Goal: Navigation & Orientation: Find specific page/section

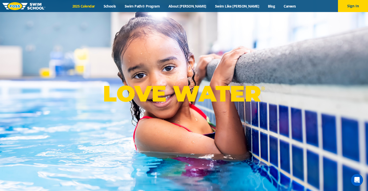
click at [99, 6] on link "2025 Calendar" at bounding box center [83, 6] width 31 height 5
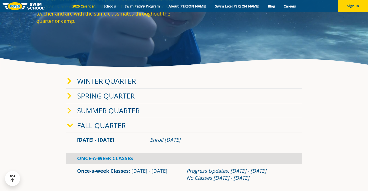
scroll to position [65, 0]
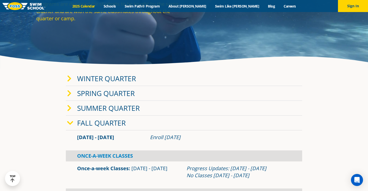
click at [69, 80] on icon at bounding box center [69, 78] width 5 height 7
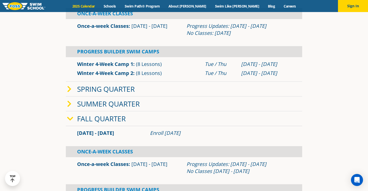
scroll to position [165, 0]
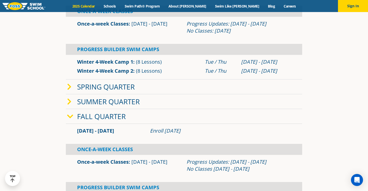
click at [71, 116] on icon at bounding box center [70, 116] width 6 height 7
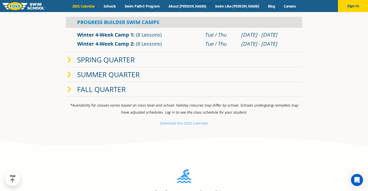
scroll to position [197, 0]
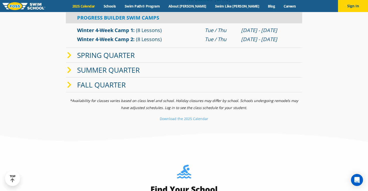
click at [70, 85] on icon at bounding box center [69, 84] width 5 height 7
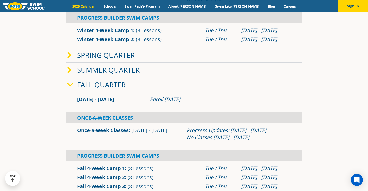
click at [70, 85] on icon at bounding box center [70, 84] width 6 height 7
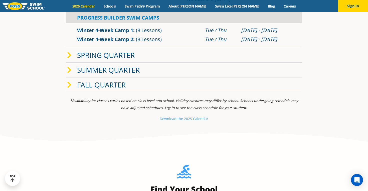
click at [70, 85] on icon at bounding box center [69, 84] width 5 height 7
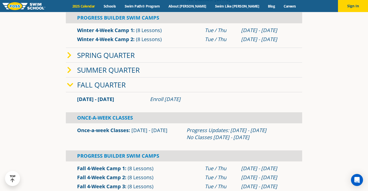
click at [69, 55] on icon at bounding box center [69, 55] width 5 height 7
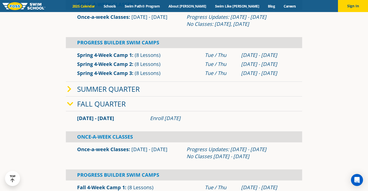
scroll to position [283, 0]
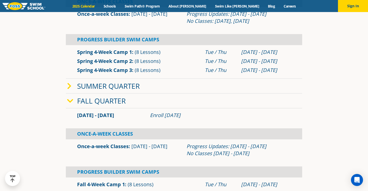
click at [69, 87] on icon at bounding box center [69, 86] width 5 height 7
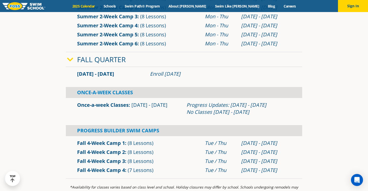
scroll to position [488, 0]
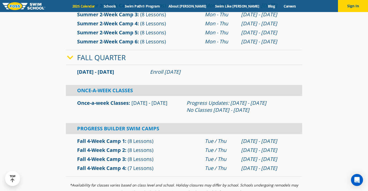
click at [22, 6] on img at bounding box center [24, 6] width 43 height 8
